Goal: Task Accomplishment & Management: Use online tool/utility

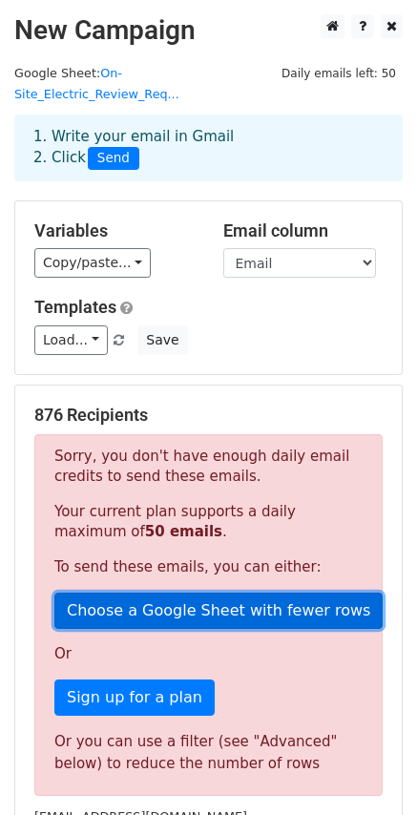
click at [222, 595] on link "Choose a Google Sheet with fewer rows" at bounding box center [218, 611] width 328 height 36
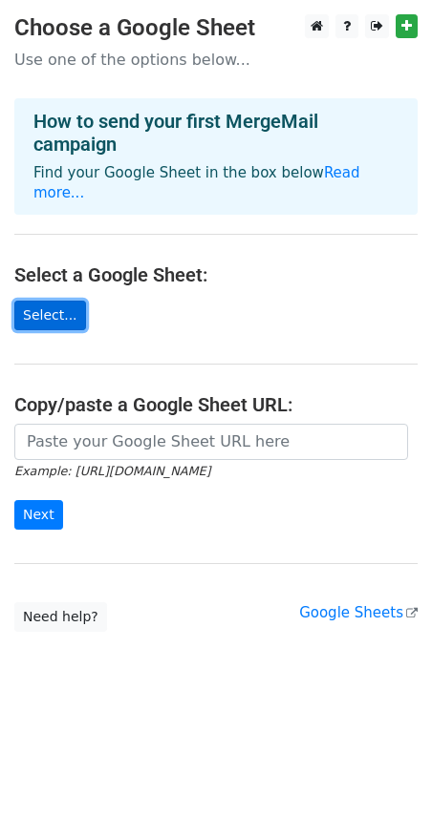
click at [46, 301] on link "Select..." at bounding box center [50, 316] width 72 height 30
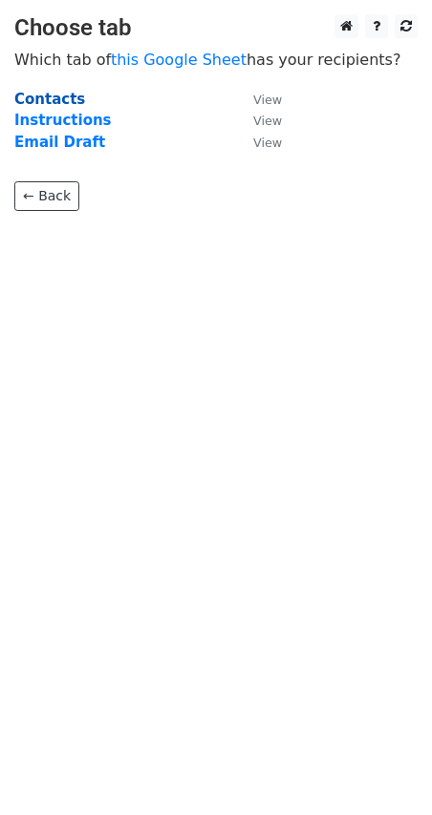
click at [53, 101] on strong "Contacts" at bounding box center [49, 99] width 71 height 17
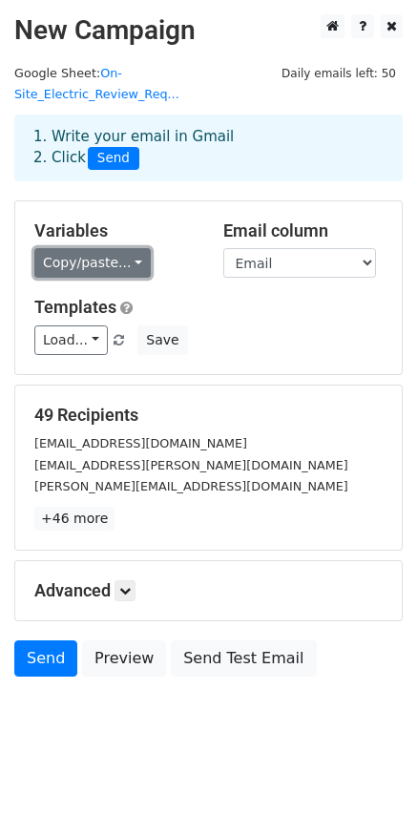
click at [123, 248] on link "Copy/paste..." at bounding box center [92, 263] width 116 height 30
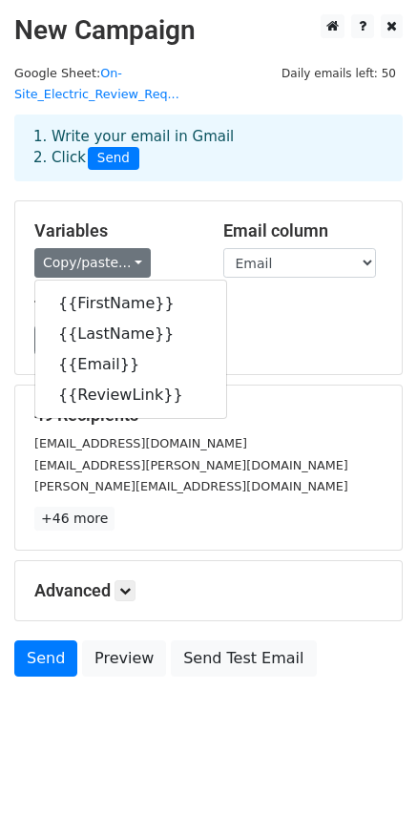
click at [217, 297] on h5 "Templates" at bounding box center [208, 307] width 348 height 21
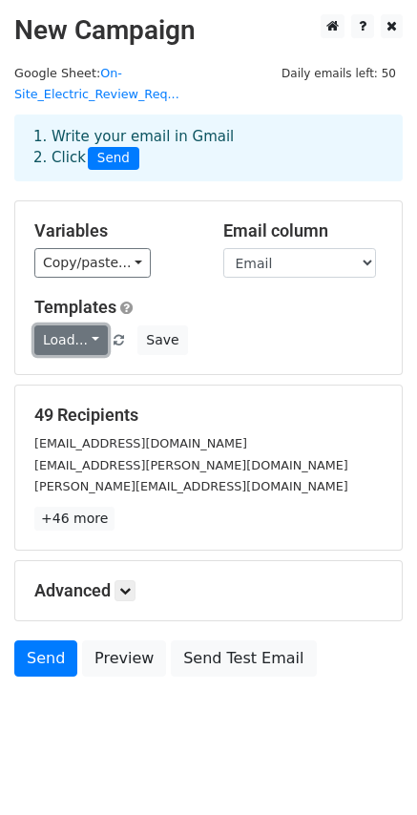
click at [81, 326] on link "Load..." at bounding box center [71, 341] width 74 height 30
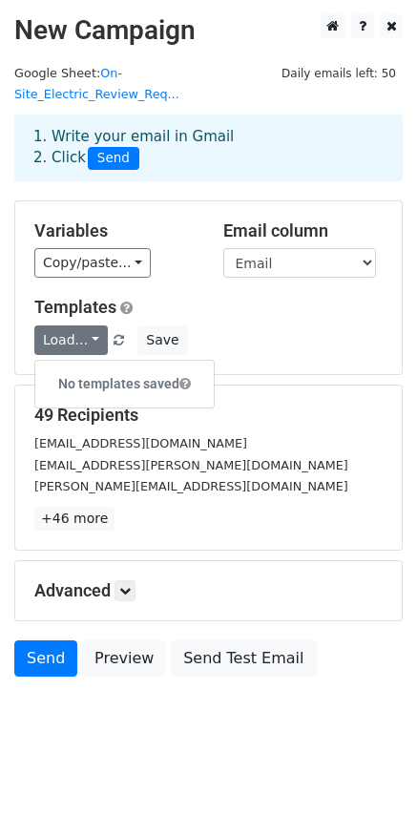
click at [285, 326] on div "Load... No templates saved Save" at bounding box center [208, 341] width 377 height 30
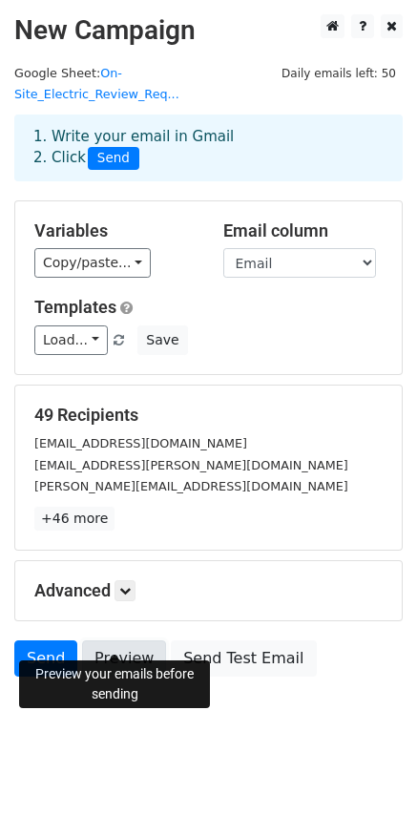
click at [125, 641] on link "Preview" at bounding box center [124, 659] width 84 height 36
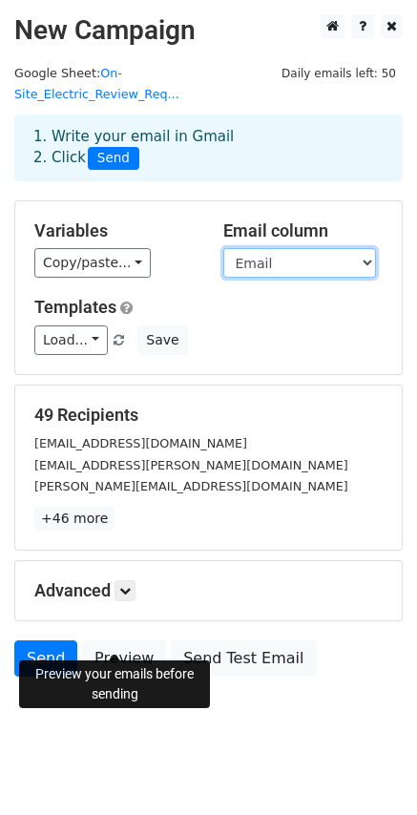
click at [367, 248] on select "FirstName LastName Email ReviewLink" at bounding box center [299, 263] width 153 height 30
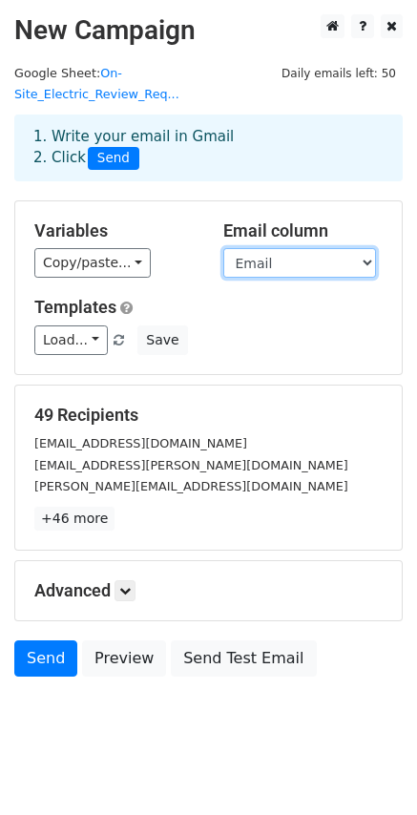
click at [223, 248] on select "FirstName LastName Email ReviewLink" at bounding box center [299, 263] width 153 height 30
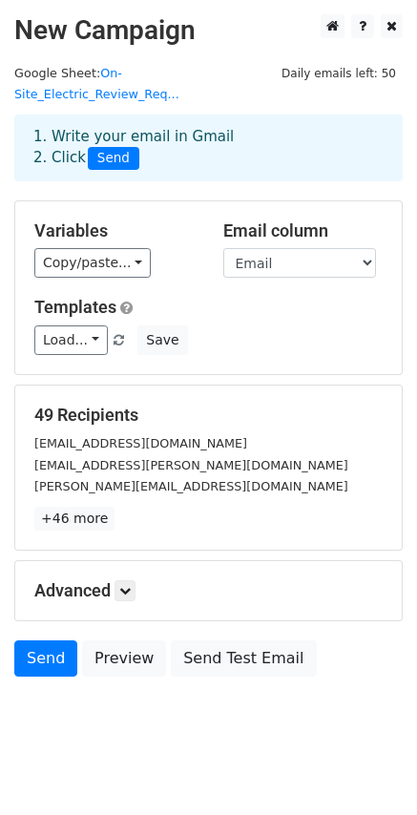
click at [279, 326] on div "Load... No templates saved Save" at bounding box center [208, 341] width 377 height 30
drag, startPoint x: 137, startPoint y: 567, endPoint x: 152, endPoint y: 563, distance: 15.7
click at [136, 580] on link at bounding box center [125, 590] width 21 height 21
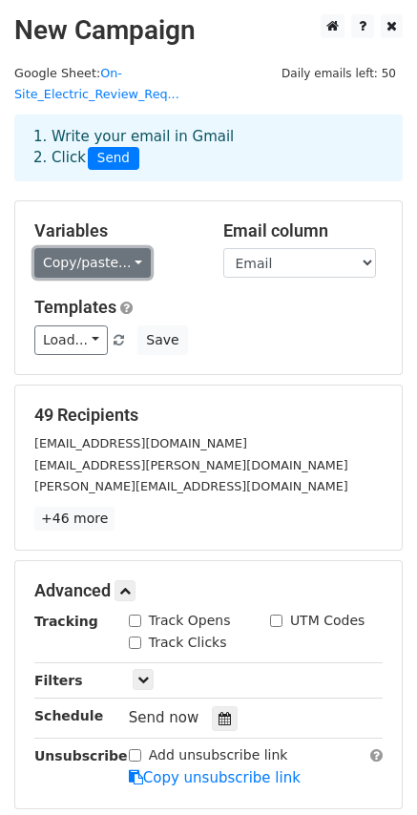
click at [126, 248] on link "Copy/paste..." at bounding box center [92, 263] width 116 height 30
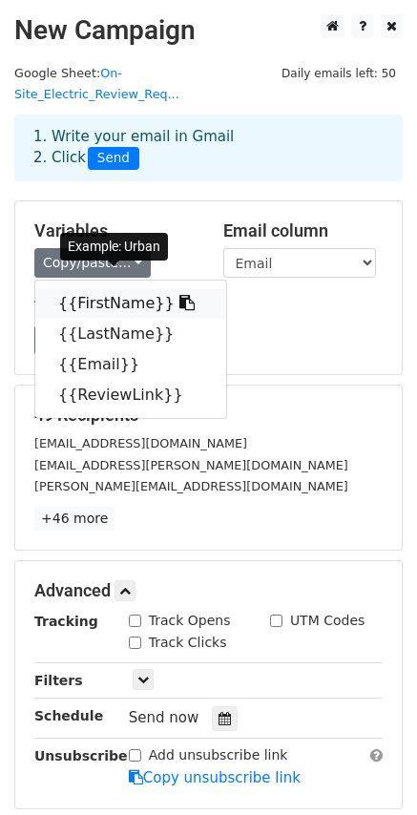
click at [81, 289] on link "{{FirstName}}" at bounding box center [130, 303] width 191 height 31
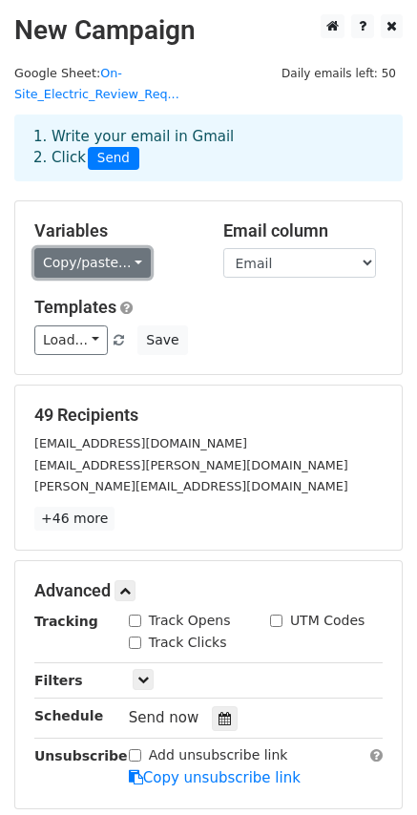
click at [127, 248] on link "Copy/paste..." at bounding box center [92, 263] width 116 height 30
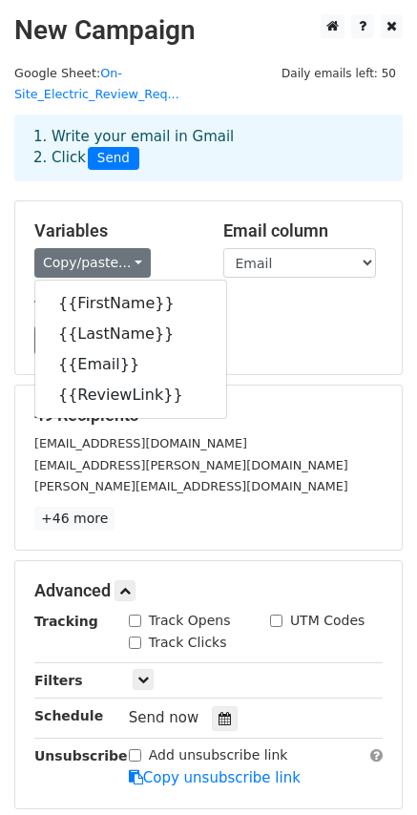
click at [264, 297] on h5 "Templates" at bounding box center [208, 307] width 348 height 21
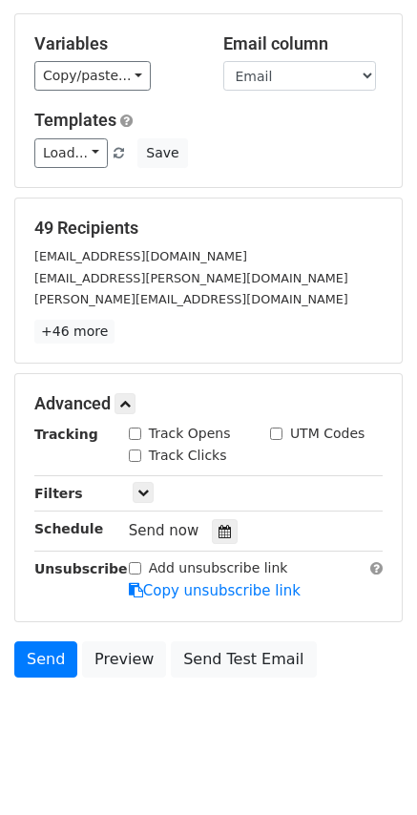
scroll to position [189, 0]
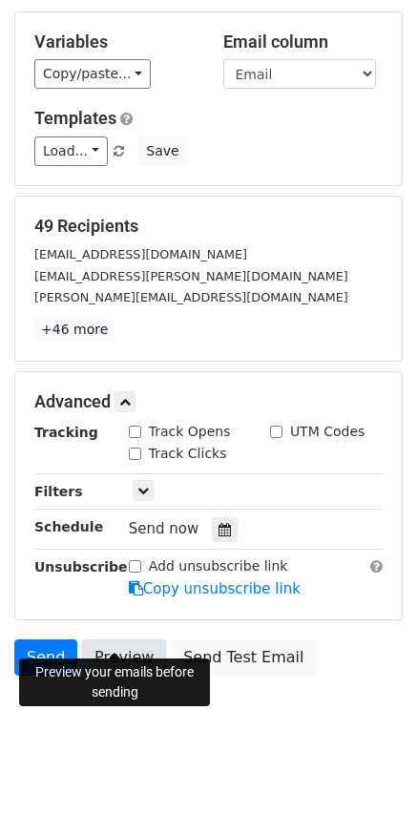
click at [108, 643] on link "Preview" at bounding box center [124, 658] width 84 height 36
click at [135, 448] on input "Track Clicks" at bounding box center [135, 454] width 12 height 12
checkbox input "true"
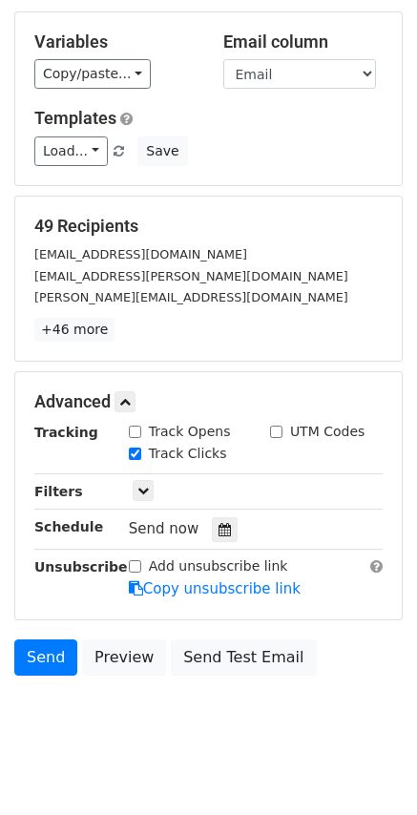
click at [138, 426] on input "Track Opens" at bounding box center [135, 432] width 12 height 12
checkbox input "true"
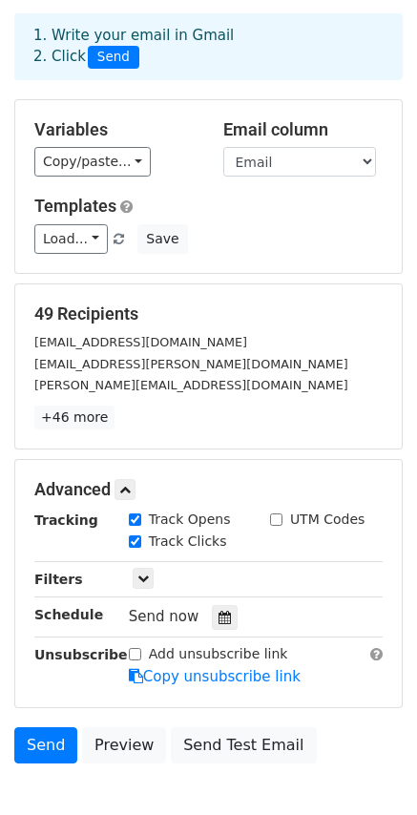
scroll to position [0, 0]
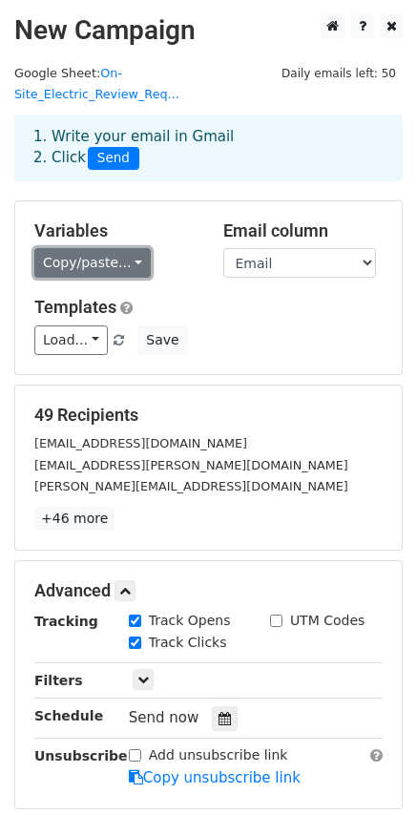
click at [128, 248] on link "Copy/paste..." at bounding box center [92, 263] width 116 height 30
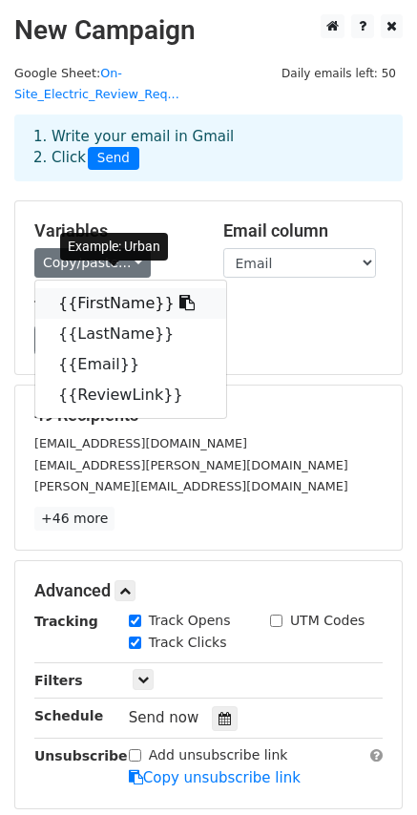
click at [179, 295] on icon at bounding box center [186, 302] width 15 height 15
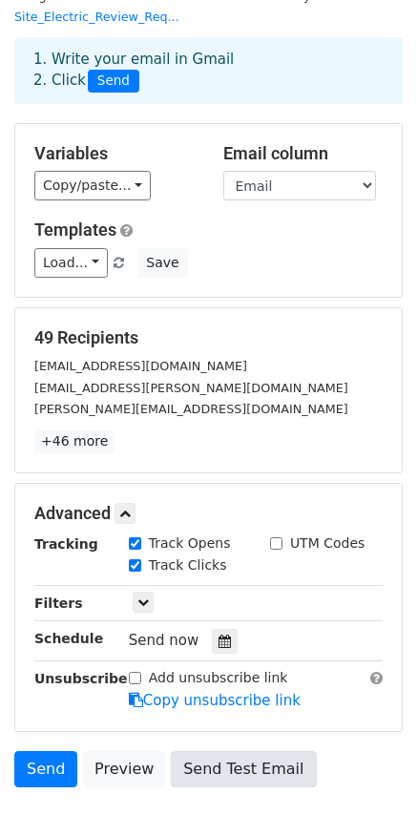
scroll to position [189, 0]
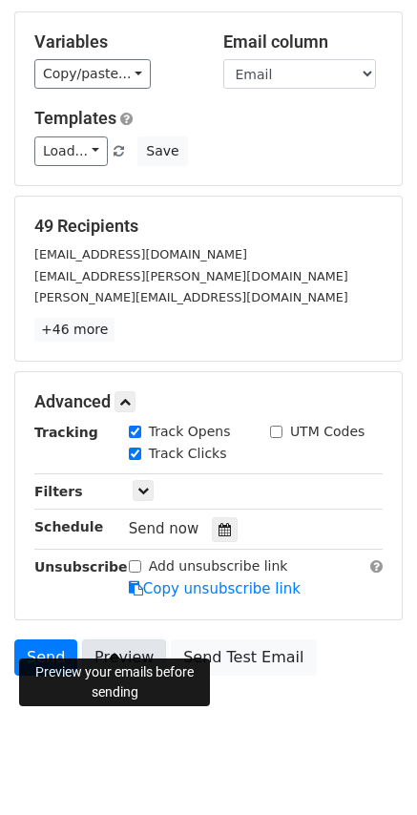
click at [116, 640] on link "Preview" at bounding box center [124, 658] width 84 height 36
click at [136, 640] on link "Preview" at bounding box center [124, 658] width 84 height 36
click at [120, 641] on link "Preview" at bounding box center [124, 658] width 84 height 36
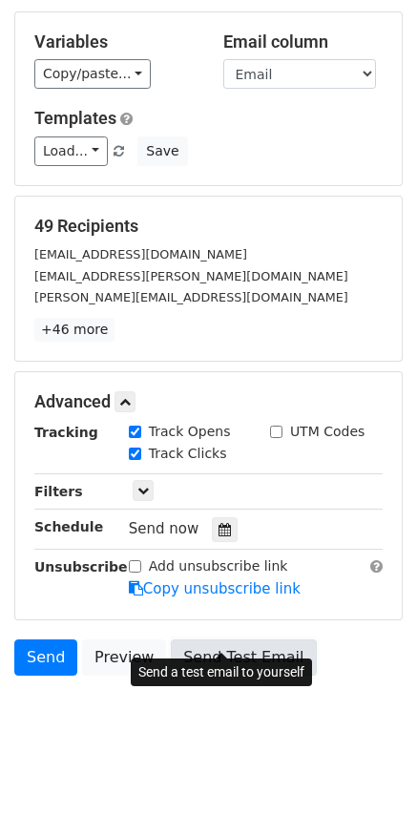
click at [258, 640] on link "Send Test Email" at bounding box center [243, 658] width 145 height 36
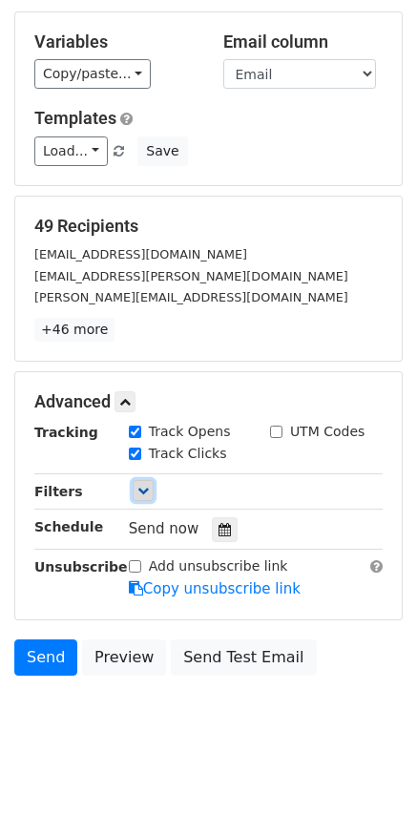
click at [145, 485] on icon at bounding box center [142, 490] width 11 height 11
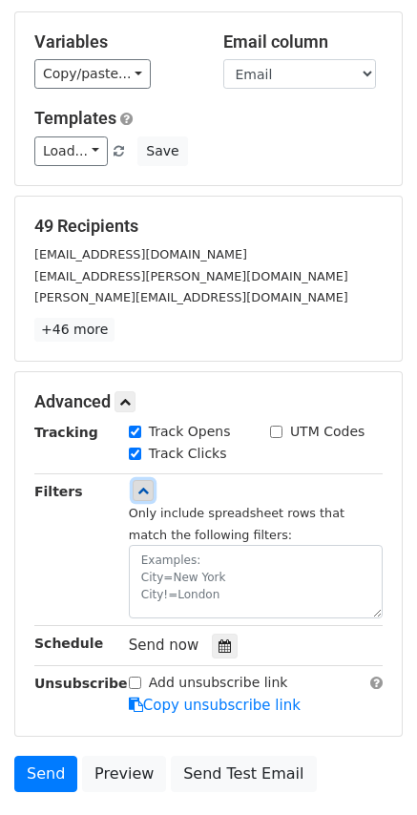
click at [145, 485] on icon at bounding box center [142, 490] width 11 height 11
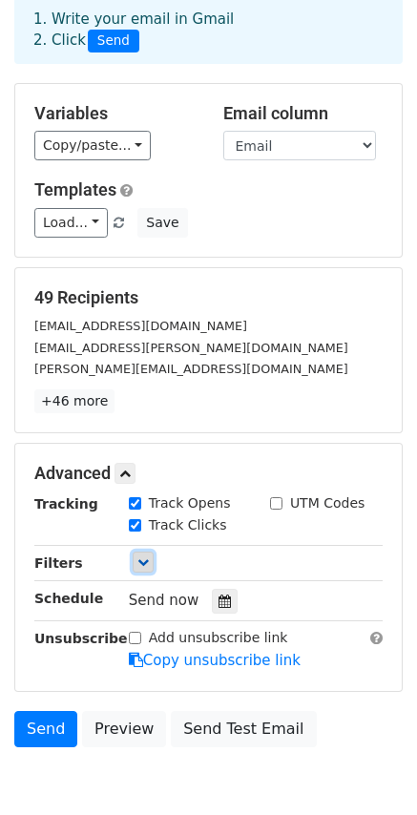
scroll to position [0, 0]
